Goal: Check status: Check status

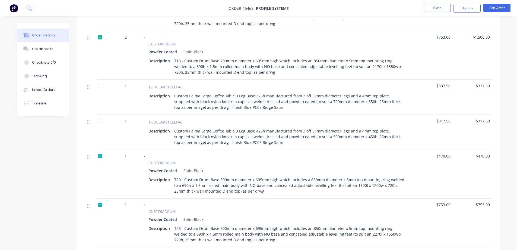
scroll to position [326, 0]
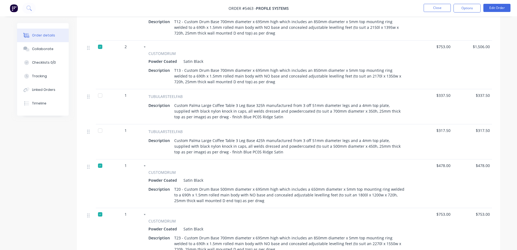
click at [179, 95] on div "TUBULARSTEELFAB Description Custom Palma Large Coffee Table 3 Leg Base 325h man…" at bounding box center [277, 106] width 267 height 27
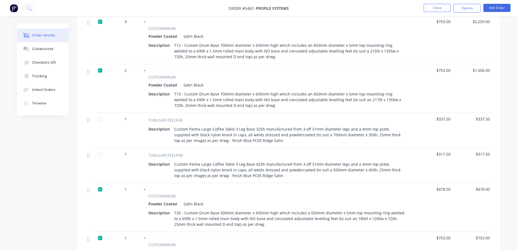
scroll to position [302, 0]
drag, startPoint x: 189, startPoint y: 159, endPoint x: 262, endPoint y: 159, distance: 73.6
click at [262, 160] on div "Custom Palma Large Coffee Table 3 Leg Base 425h manufactured from 3 off 51mm di…" at bounding box center [289, 169] width 235 height 19
copy div "Palma Large Coffee Table 3 Leg Base 425h"
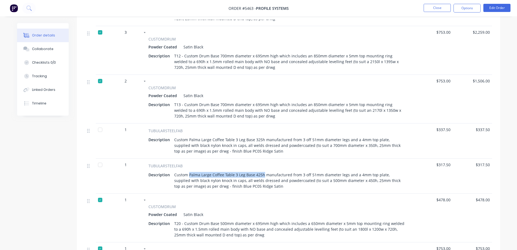
scroll to position [353, 0]
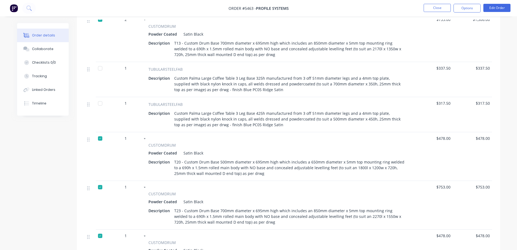
click at [257, 132] on div "- CUSTOMDRUM Powder Coated Satin Black Description T20 - Custom Drum Base 500mm…" at bounding box center [278, 156] width 272 height 49
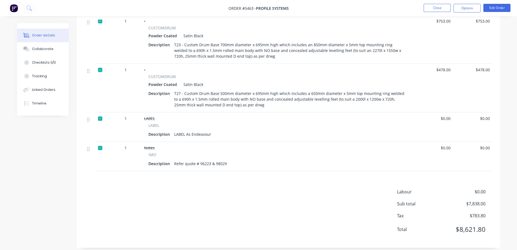
scroll to position [519, 0]
drag, startPoint x: 100, startPoint y: 141, endPoint x: 100, endPoint y: 138, distance: 3.0
click at [99, 142] on div at bounding box center [100, 147] width 11 height 11
click at [100, 113] on div at bounding box center [100, 117] width 11 height 11
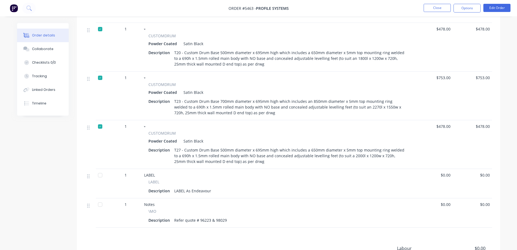
scroll to position [462, 0]
click at [100, 121] on div at bounding box center [100, 126] width 11 height 11
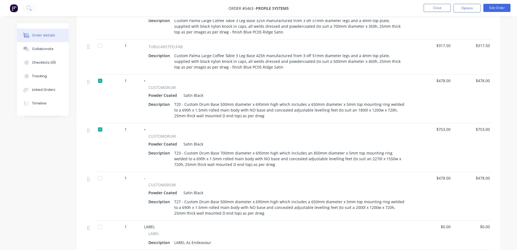
scroll to position [384, 0]
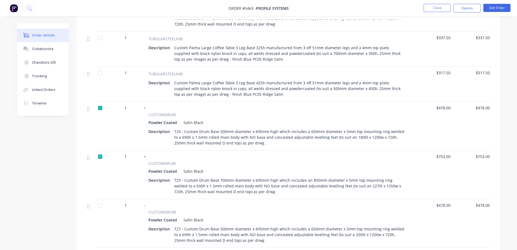
click at [100, 102] on div at bounding box center [100, 107] width 11 height 11
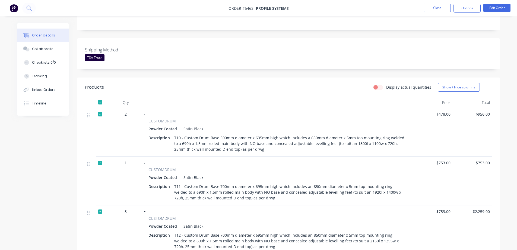
scroll to position [112, 0]
click at [99, 109] on div at bounding box center [100, 114] width 11 height 11
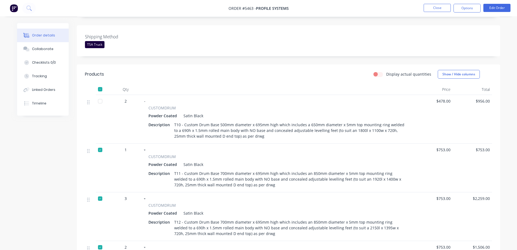
scroll to position [139, 0]
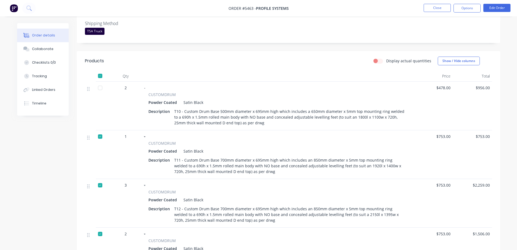
drag, startPoint x: 99, startPoint y: 131, endPoint x: 110, endPoint y: 136, distance: 12.6
click at [99, 131] on div at bounding box center [100, 136] width 11 height 11
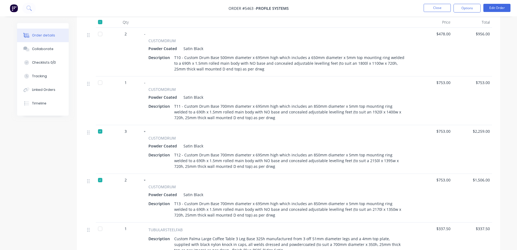
scroll to position [193, 0]
drag, startPoint x: 100, startPoint y: 125, endPoint x: 111, endPoint y: 127, distance: 11.1
click at [100, 125] on div at bounding box center [100, 130] width 11 height 11
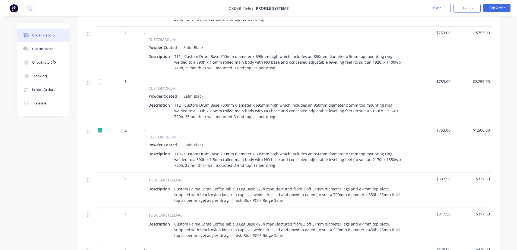
scroll to position [248, 0]
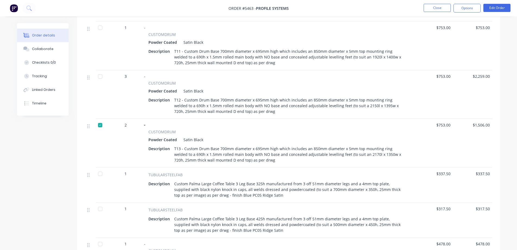
click at [98, 120] on div at bounding box center [100, 125] width 11 height 11
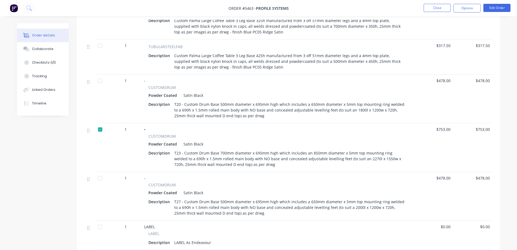
scroll to position [438, 0]
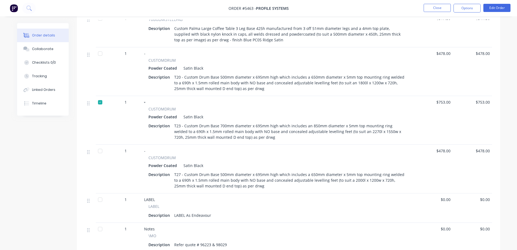
click at [99, 97] on div at bounding box center [100, 102] width 11 height 11
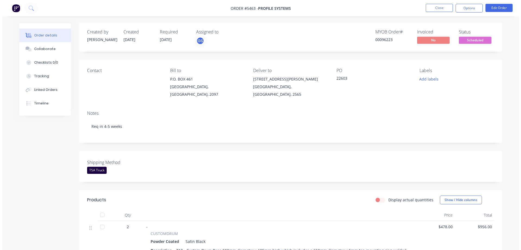
scroll to position [0, 0]
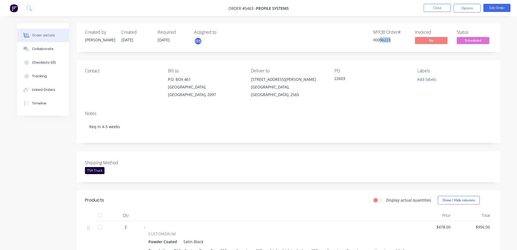
drag, startPoint x: 380, startPoint y: 39, endPoint x: 390, endPoint y: 49, distance: 13.8
click at [390, 49] on div "Created by [PERSON_NAME] Created [DATE] Required [DATE] Assigned to GS MYOB Ord…" at bounding box center [289, 37] width 424 height 29
copy div "96223"
drag, startPoint x: 257, startPoint y: 7, endPoint x: 288, endPoint y: 8, distance: 31.2
click at [288, 8] on span "Profile Systems" at bounding box center [272, 8] width 33 height 5
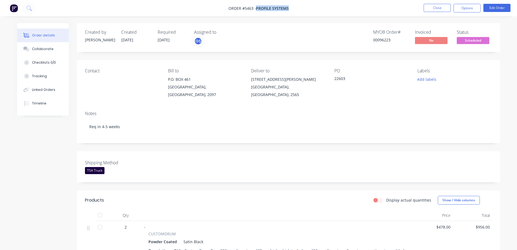
copy span "Profile Systems"
drag, startPoint x: 380, startPoint y: 39, endPoint x: 390, endPoint y: 45, distance: 11.8
click at [390, 45] on div "MYOB Order # 00096223" at bounding box center [390, 38] width 35 height 16
copy div "96223"
drag, startPoint x: 158, startPoint y: 38, endPoint x: 173, endPoint y: 44, distance: 15.9
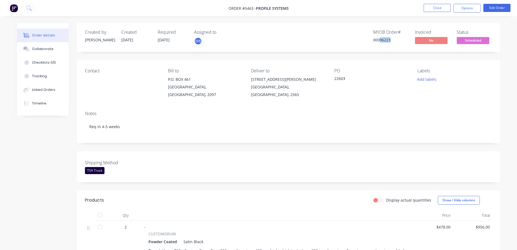
click at [173, 44] on div "Required [DATE]" at bounding box center [173, 38] width 30 height 16
copy span "[DATE]"
click at [474, 39] on span "Scheduled" at bounding box center [473, 40] width 33 height 7
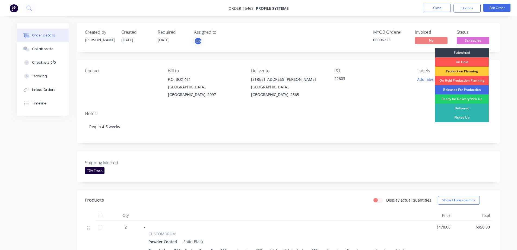
click at [464, 88] on div "Released For Production" at bounding box center [462, 89] width 54 height 9
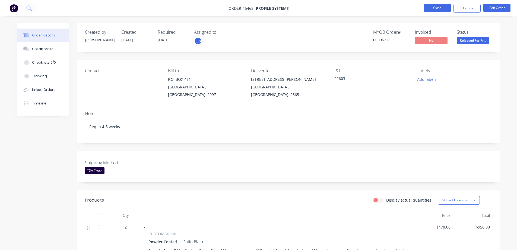
click at [439, 8] on button "Close" at bounding box center [437, 8] width 27 height 8
